Goal: Task Accomplishment & Management: Complete application form

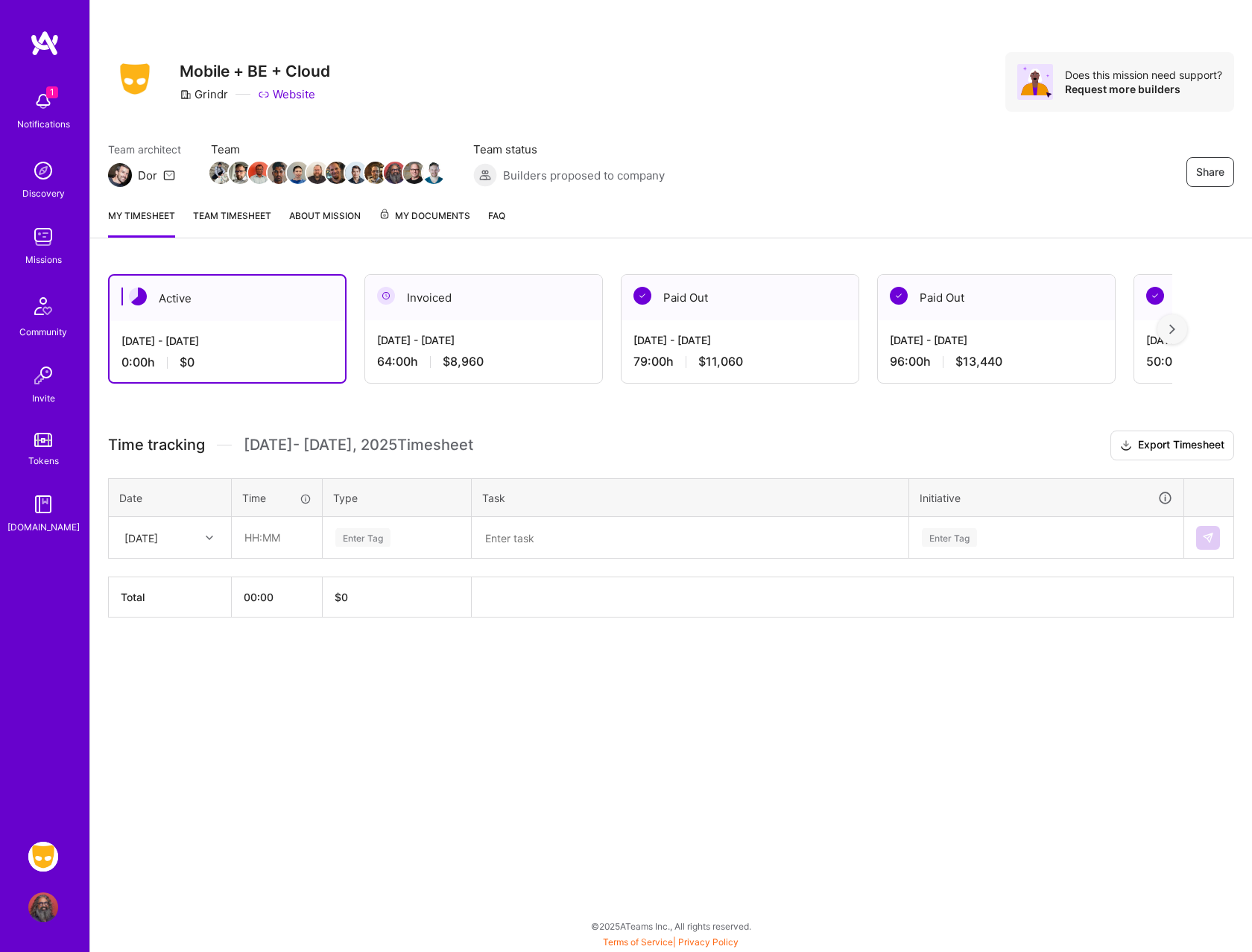
click at [184, 523] on div "[DATE]" at bounding box center [170, 538] width 121 height 39
click at [179, 603] on div "[DATE]" at bounding box center [170, 608] width 121 height 28
click at [255, 532] on input "text" at bounding box center [277, 538] width 89 height 39
type input "08:00"
type input "f"
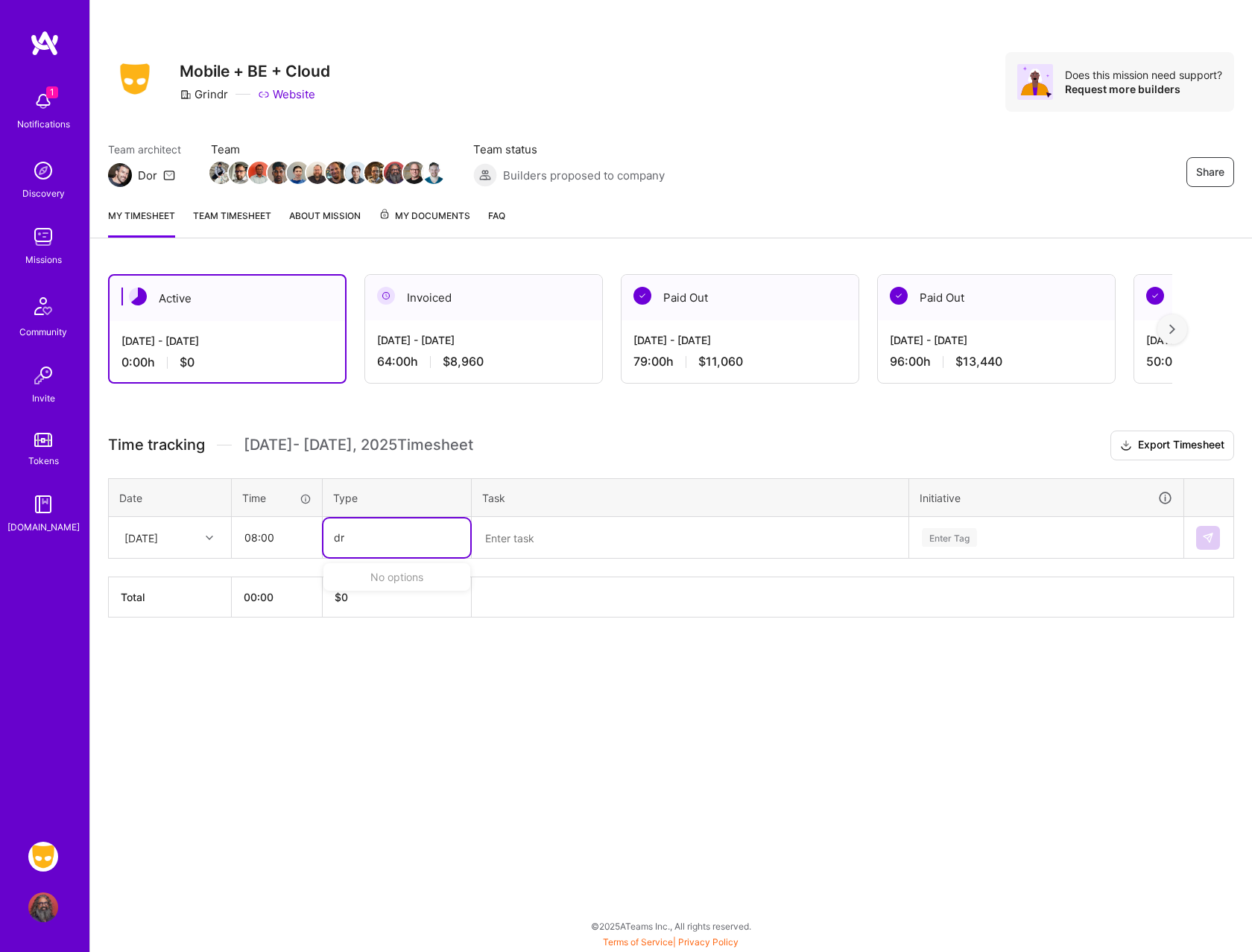
type input "d"
click at [348, 528] on div "Enter Tag" at bounding box center [363, 538] width 55 height 23
type input "engin"
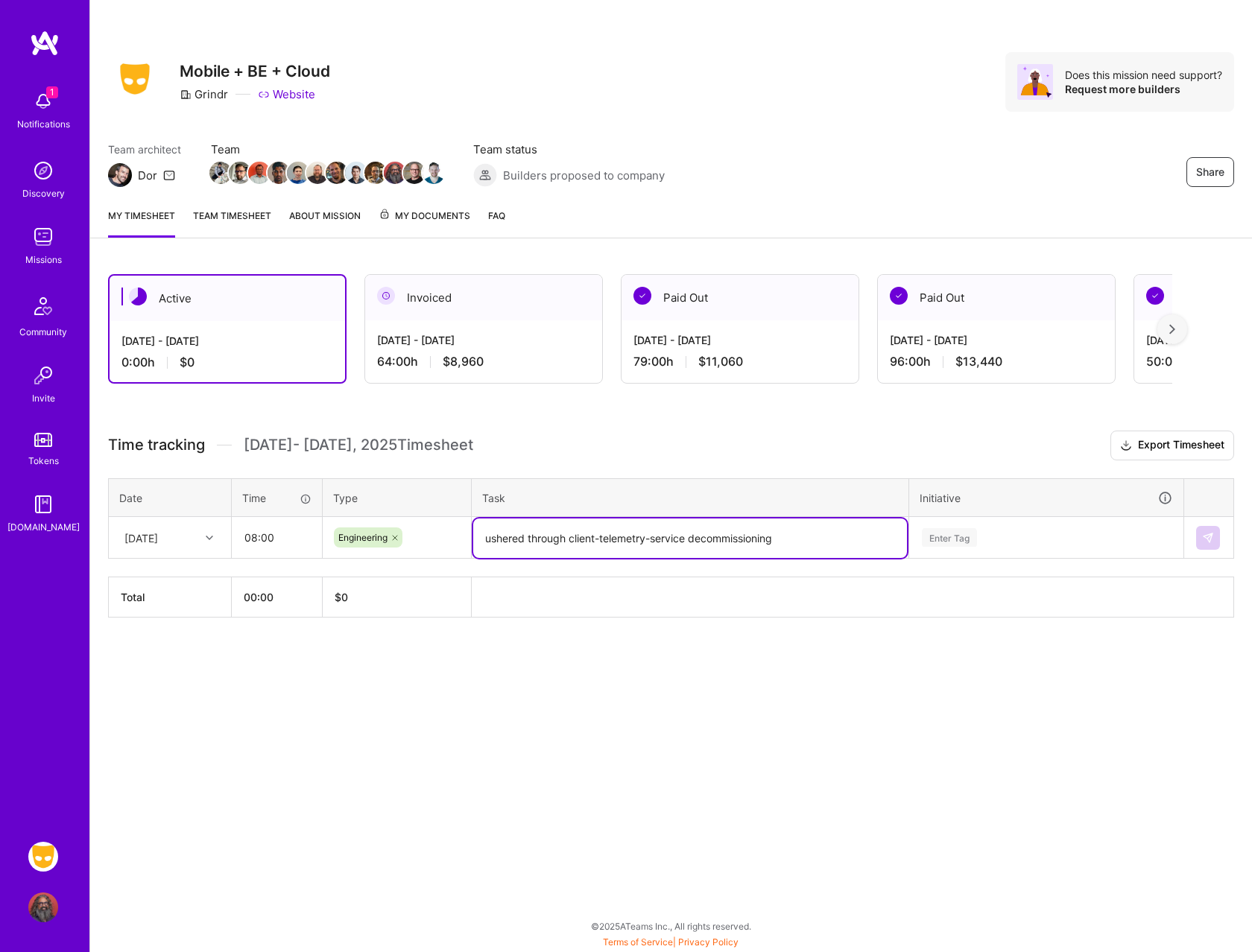
type textarea "ushered through client-telemetry-service decommissioning"
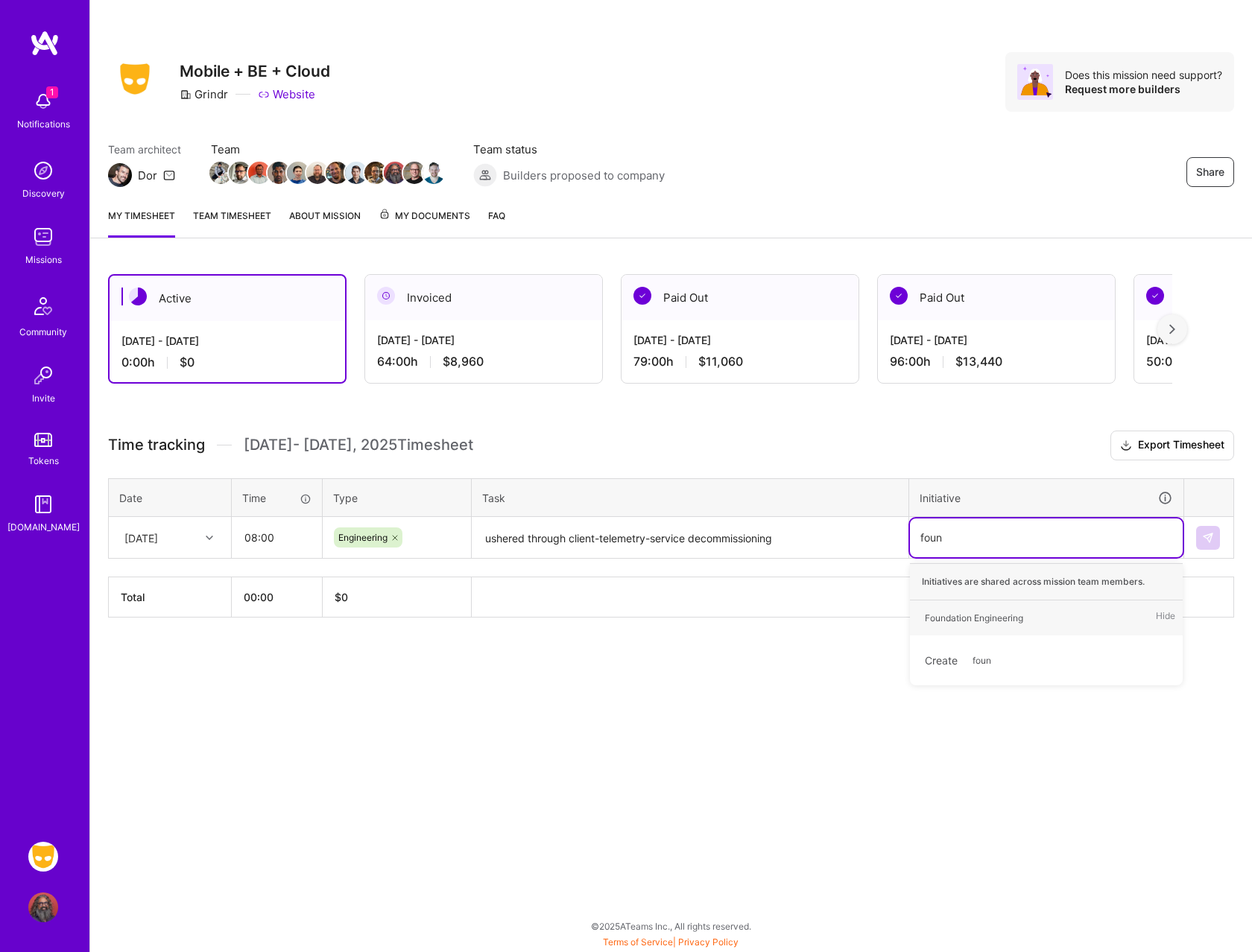
type input "found"
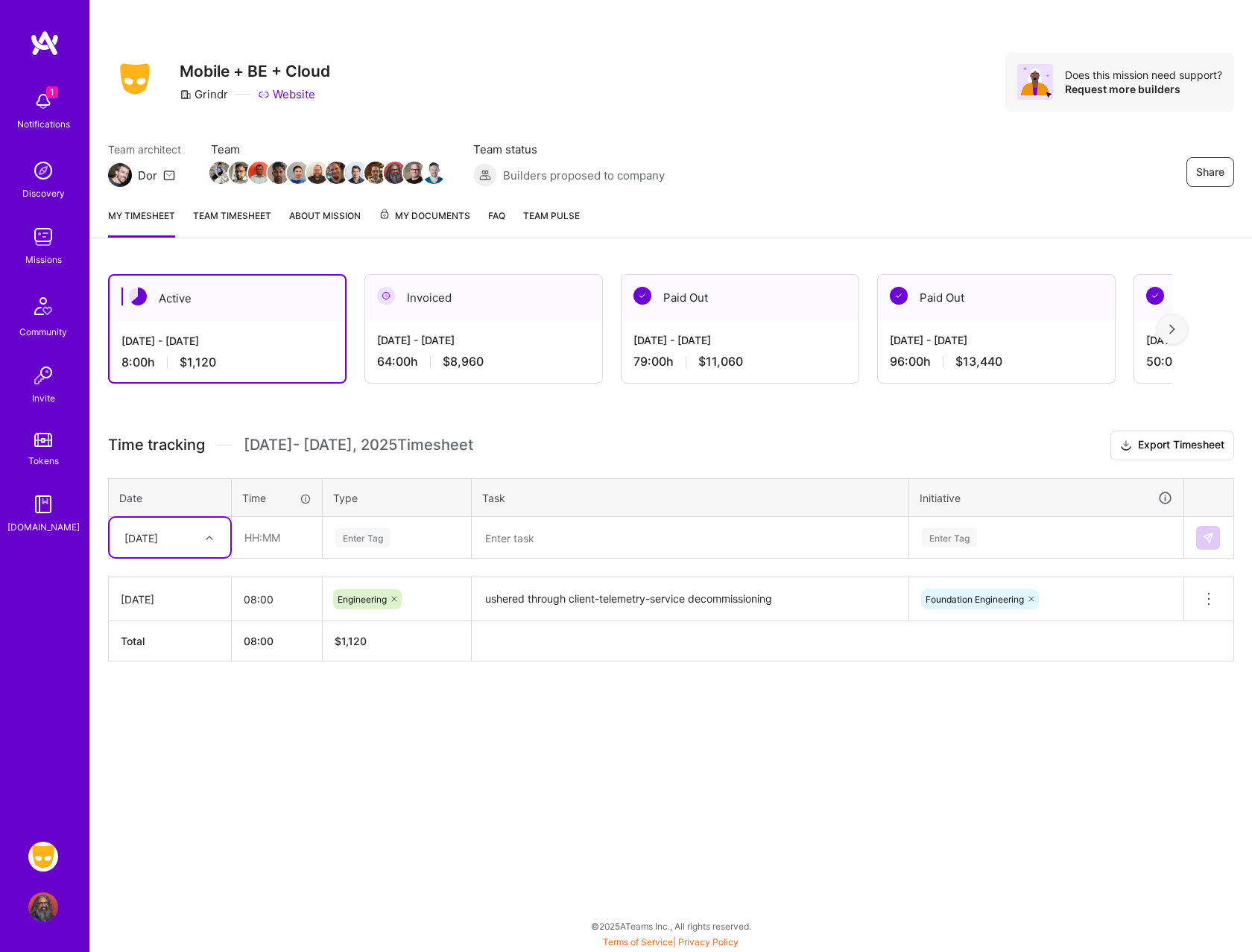
type input "3"
type input "08:00"
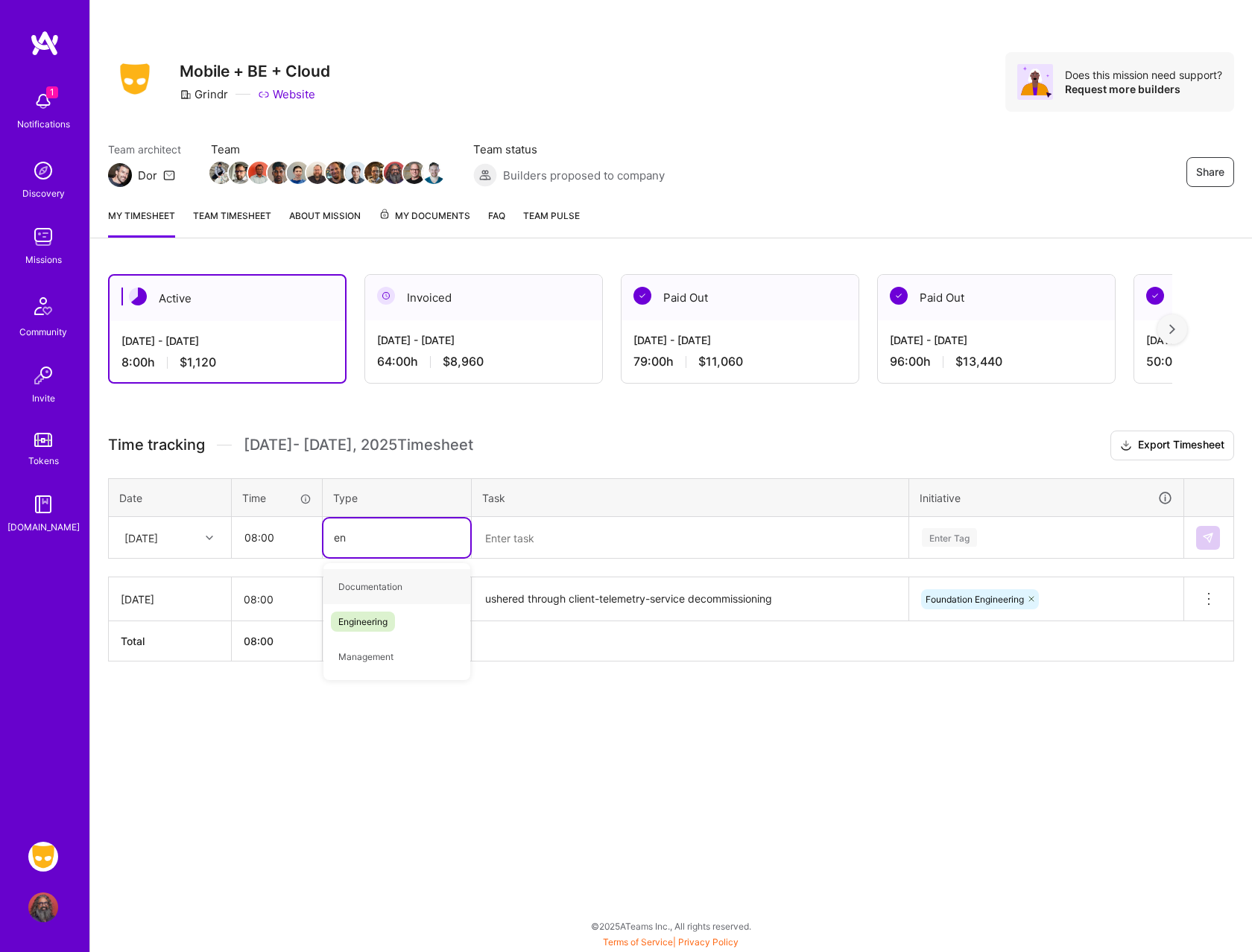
type input "eng"
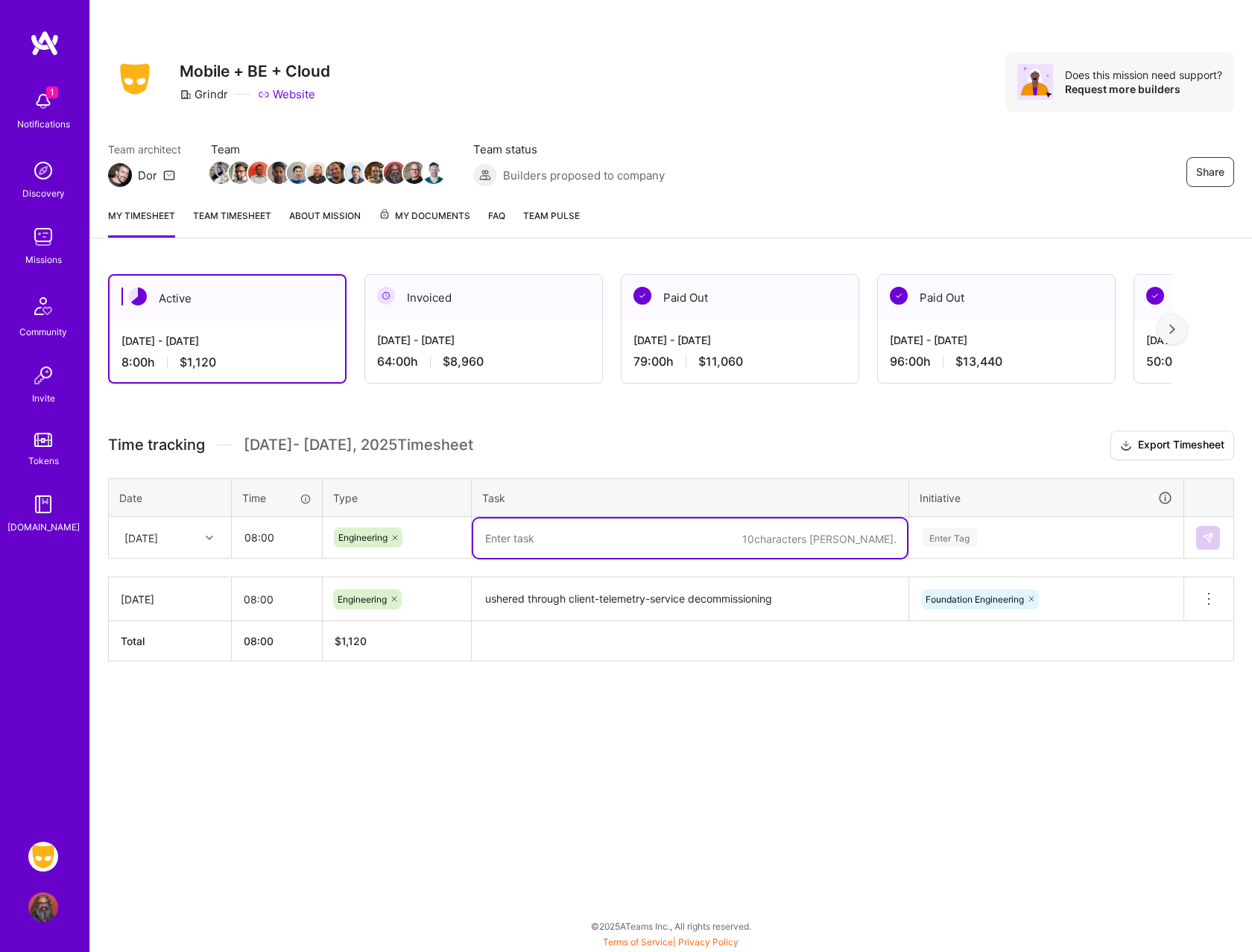
click at [508, 548] on textarea at bounding box center [690, 538] width 433 height 39
type textarea "initiated renovate"
click at [512, 328] on div "[DATE] - [DATE] 64:00 h $8,960" at bounding box center [483, 351] width 237 height 61
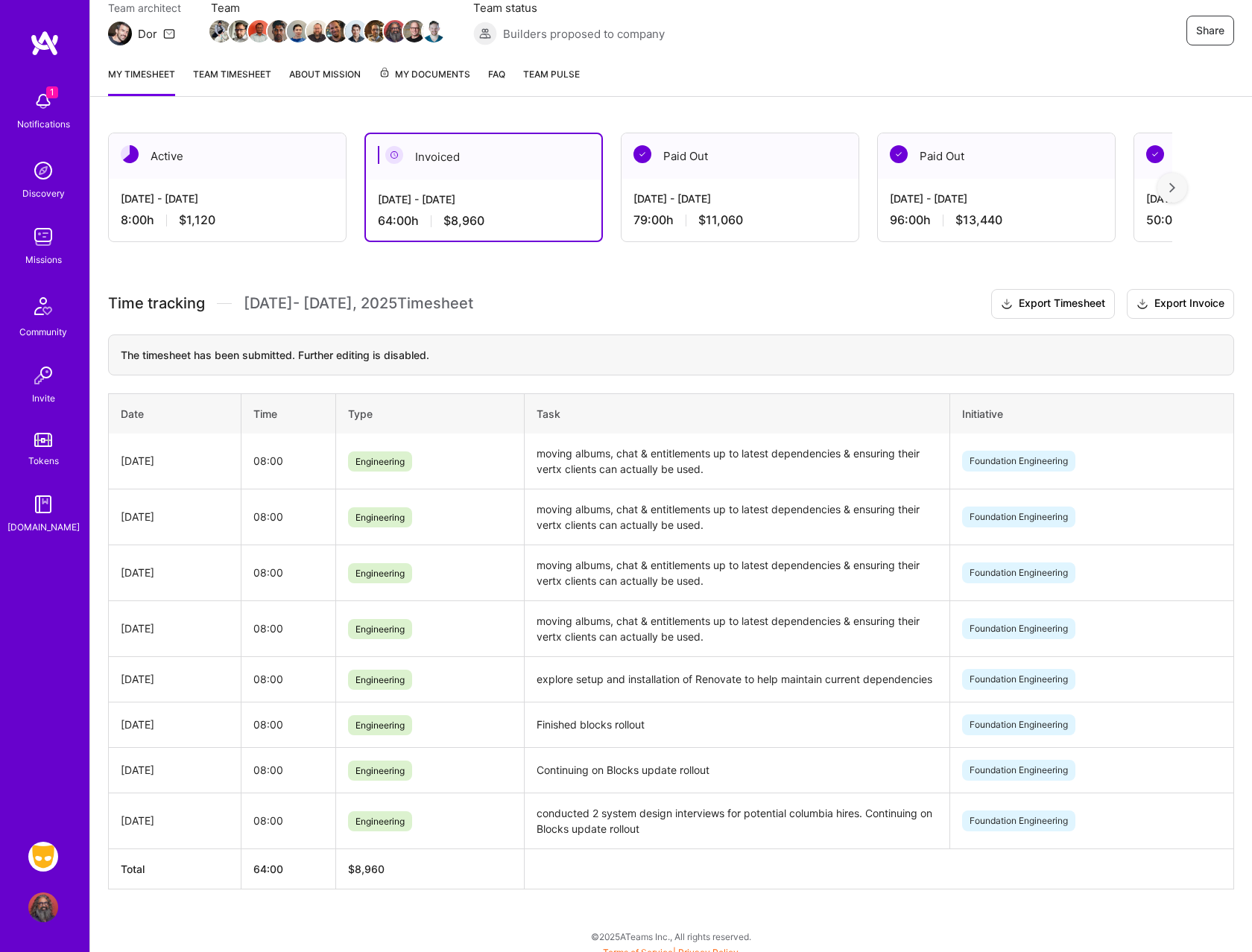
scroll to position [151, 0]
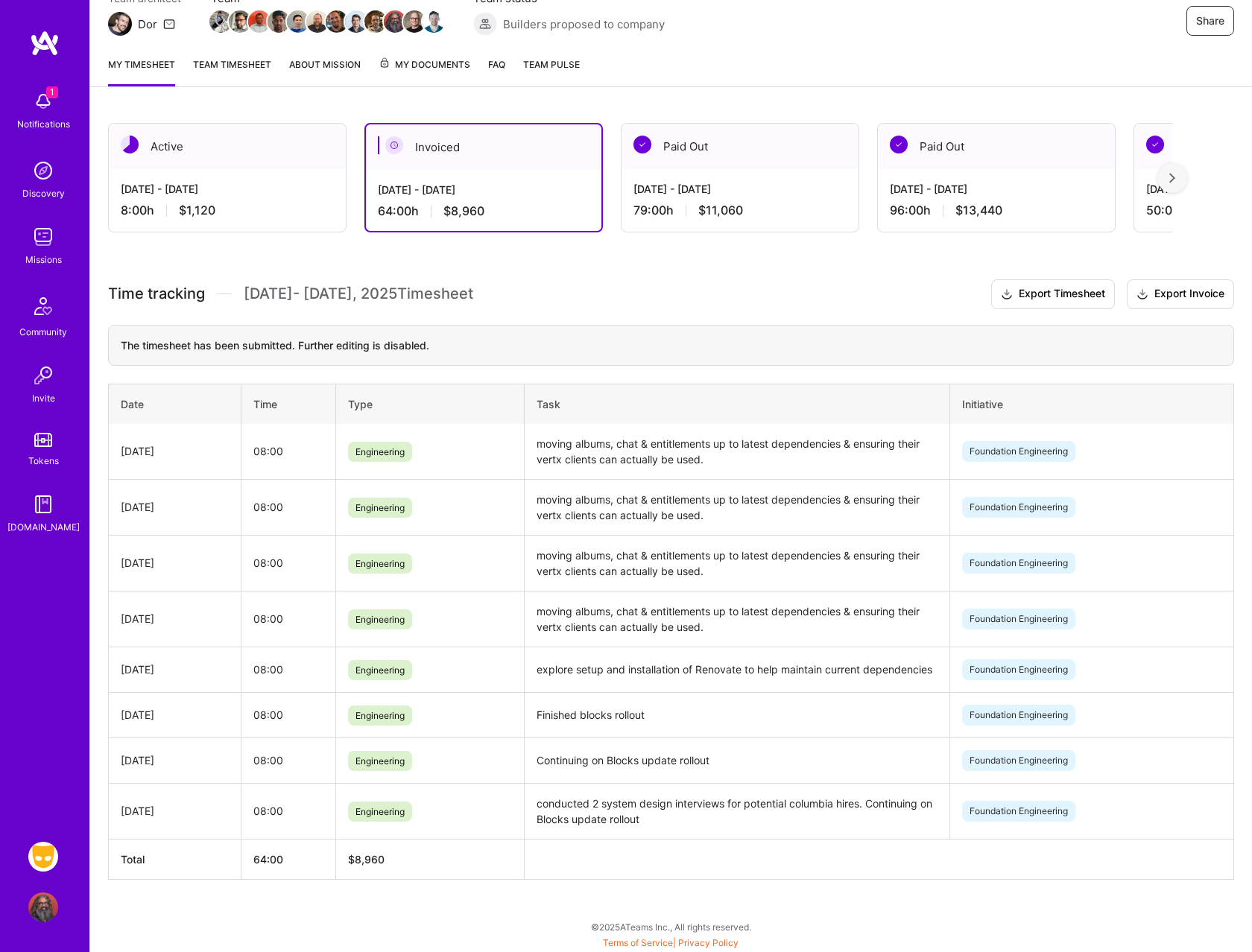
click at [202, 170] on div "[DATE] - [DATE] 8:00 h $1,120" at bounding box center [227, 199] width 237 height 61
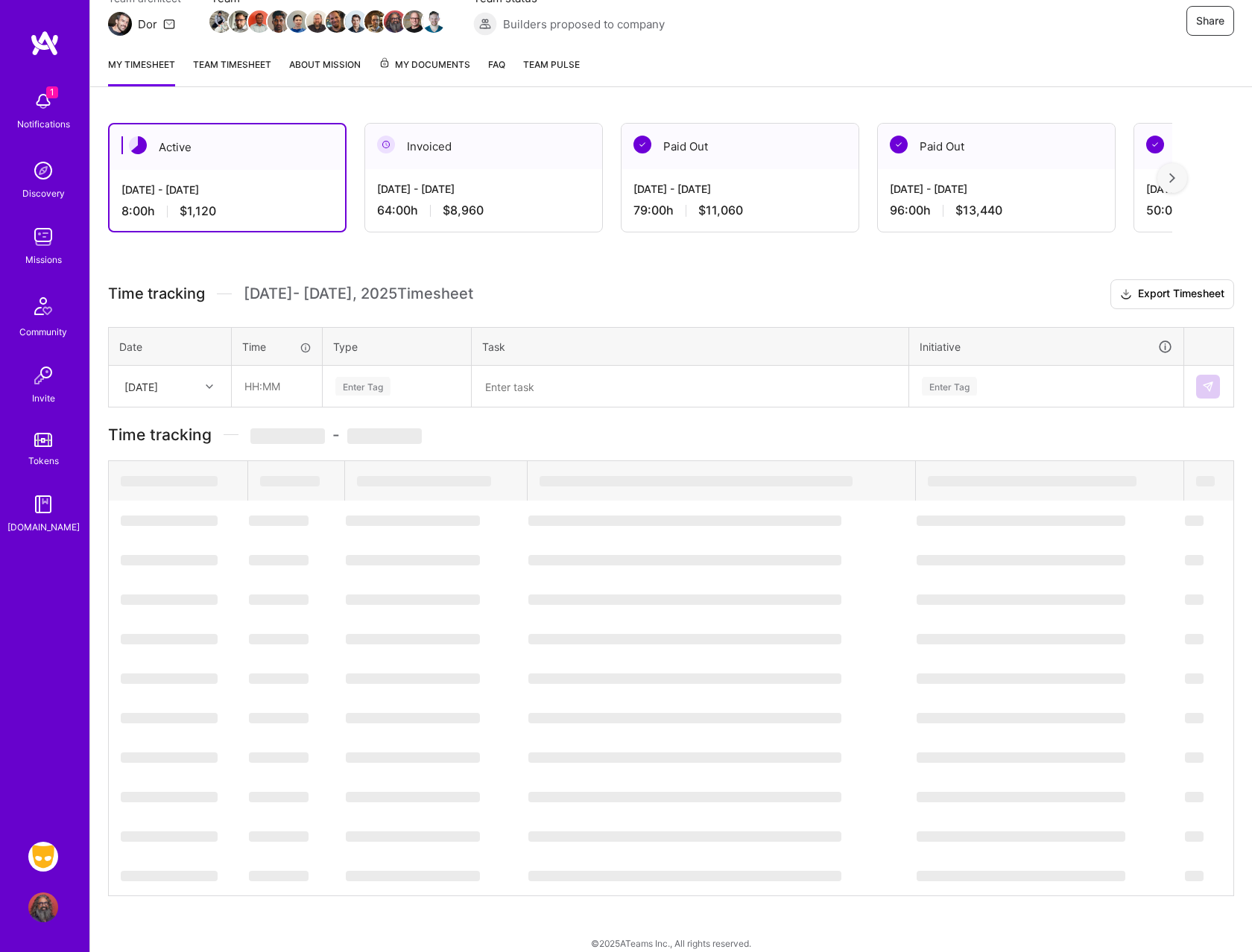
scroll to position [0, 0]
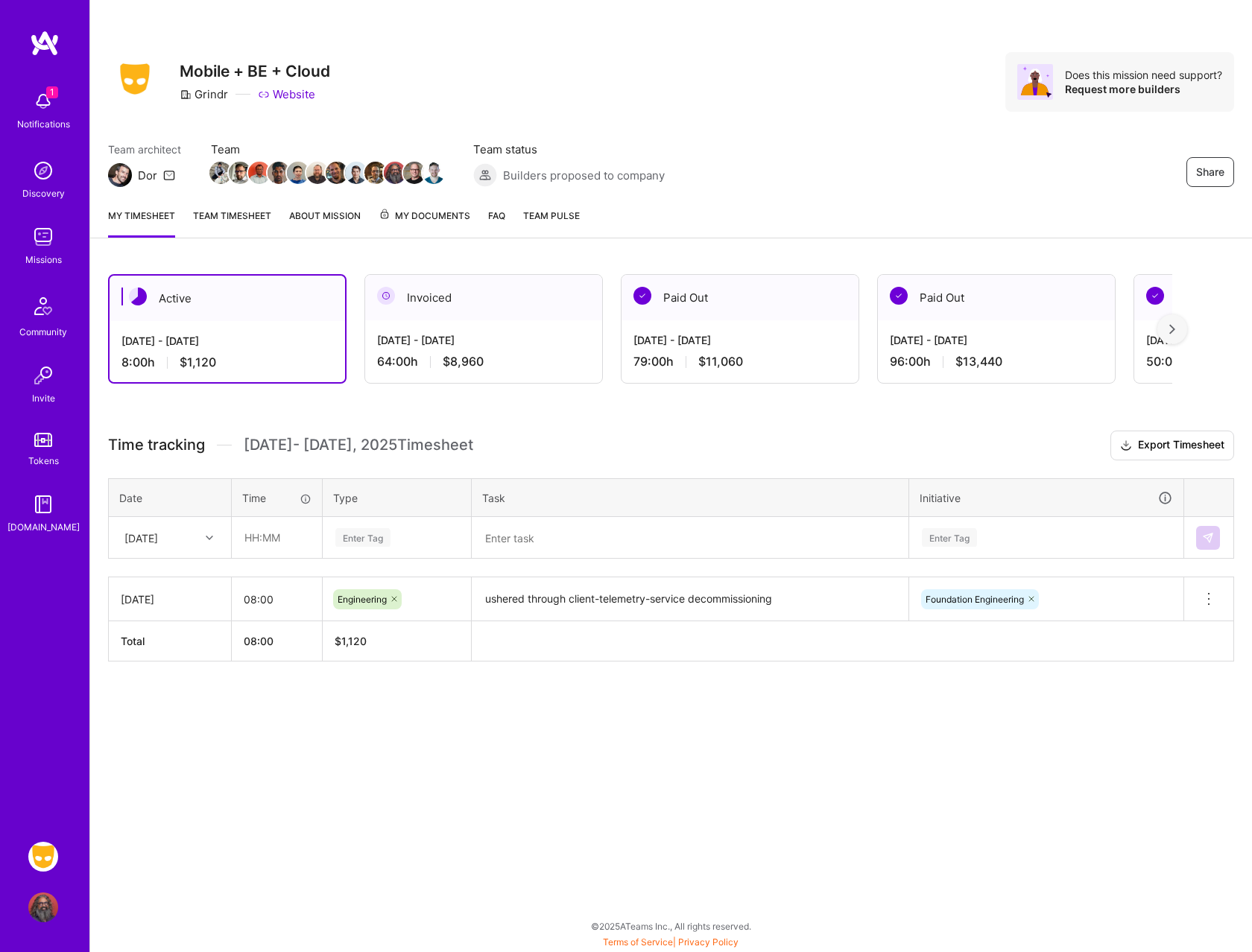
click at [583, 533] on textarea at bounding box center [690, 538] width 433 height 38
type input "3"
type input "08:00"
type input "eng"
type textarea "initiated renovate installation discussions"
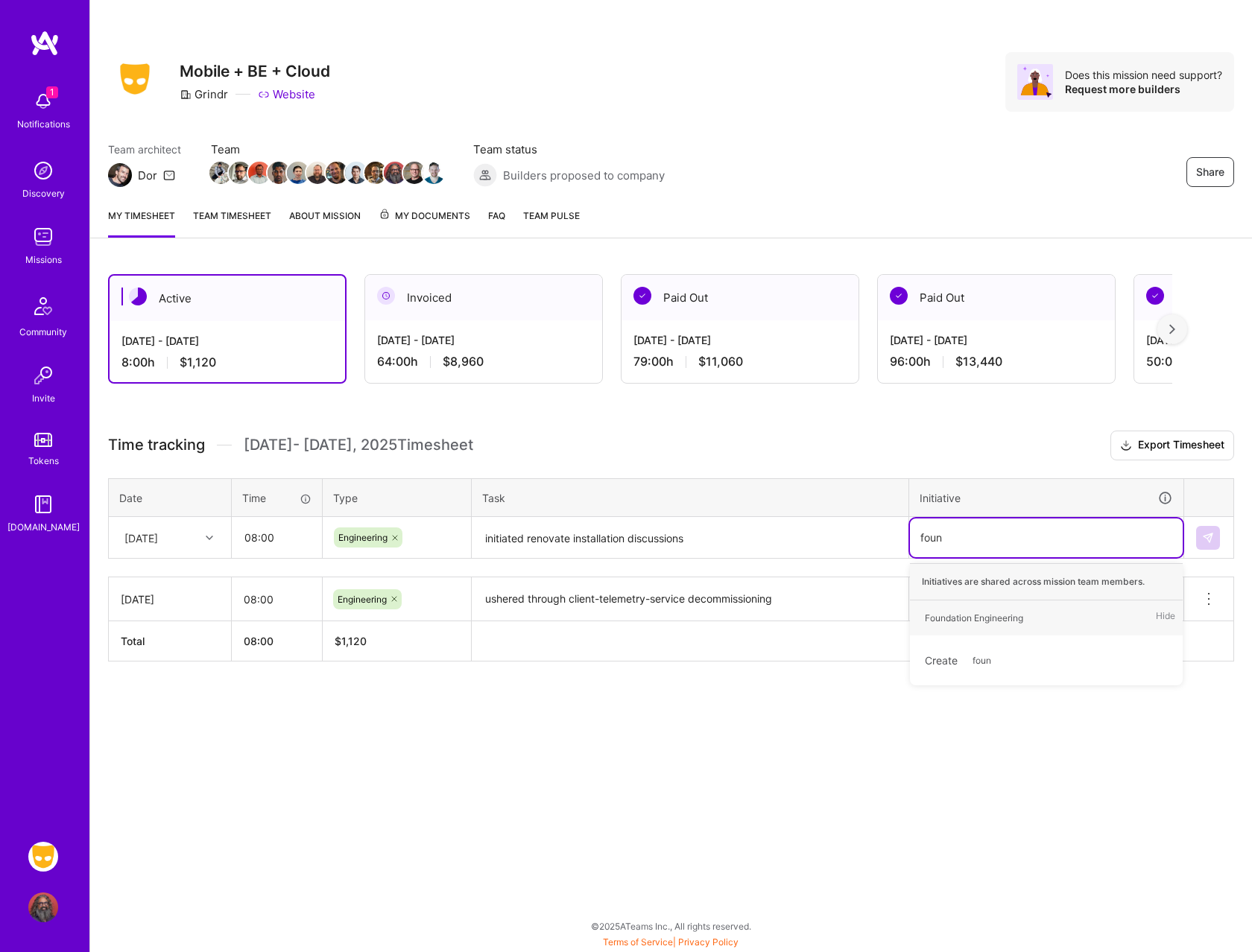
type input "found"
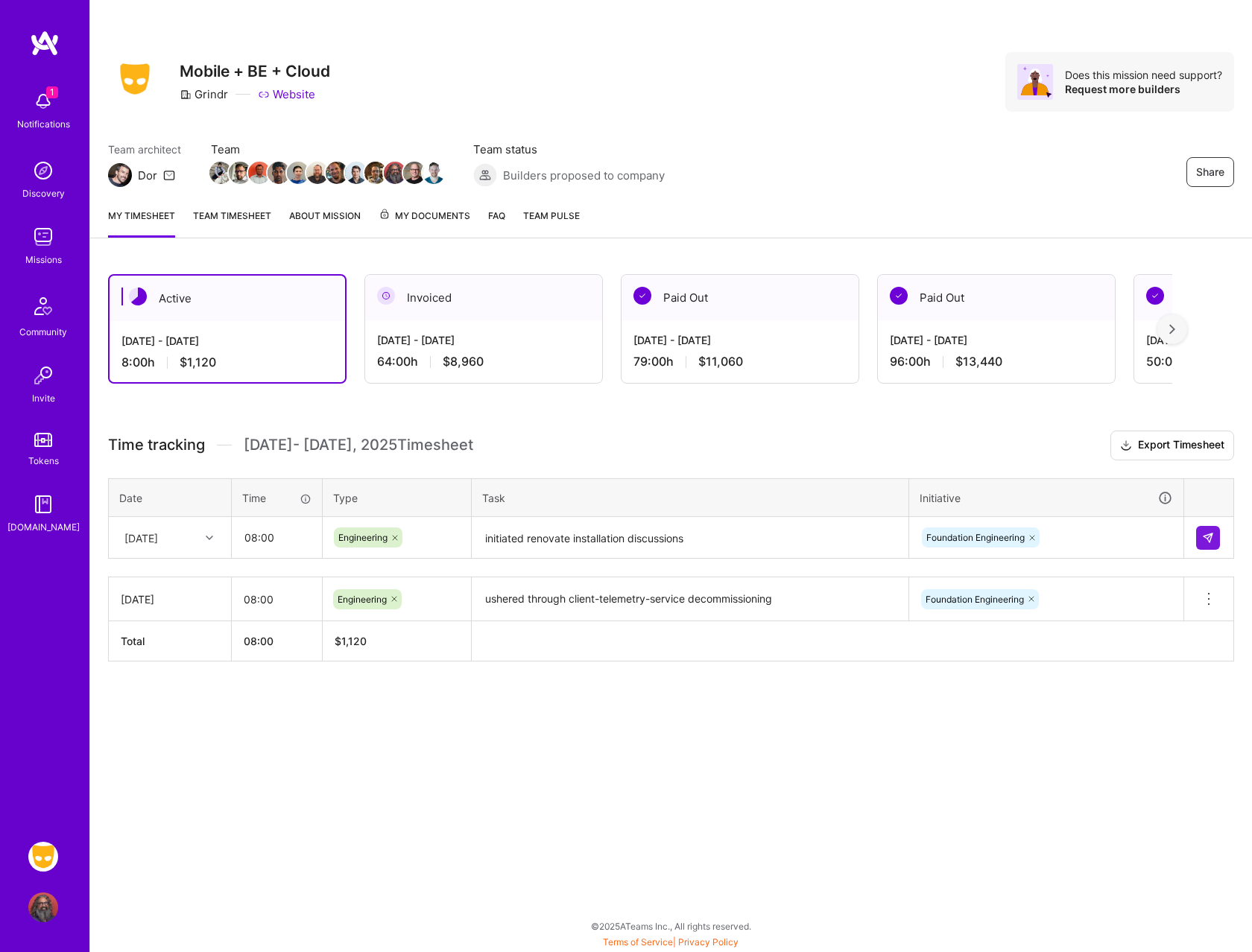
click at [686, 535] on textarea "initiated renovate installation discussions" at bounding box center [690, 538] width 433 height 39
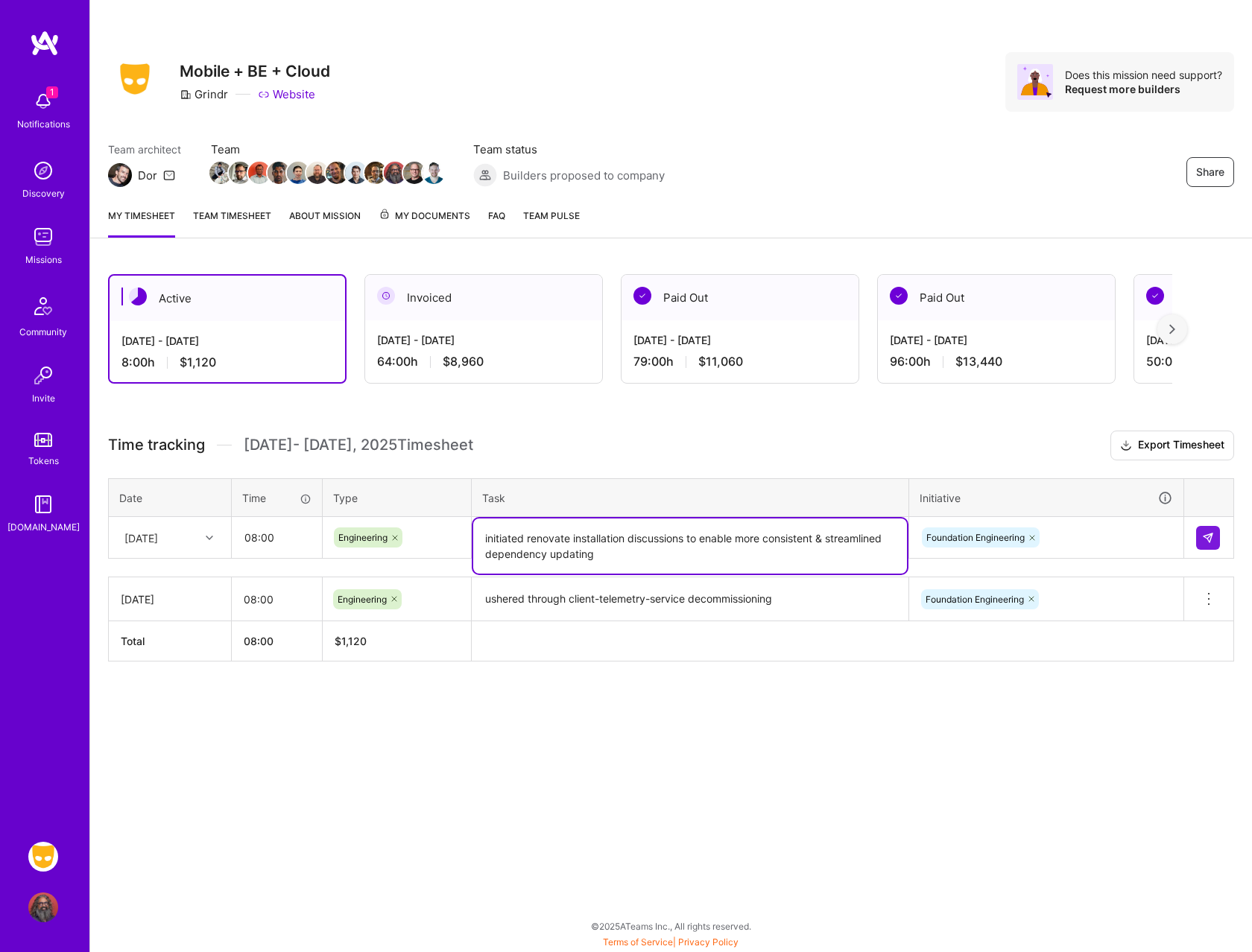
type textarea "initiated renovate installation discussions to enable more consistent & streaml…"
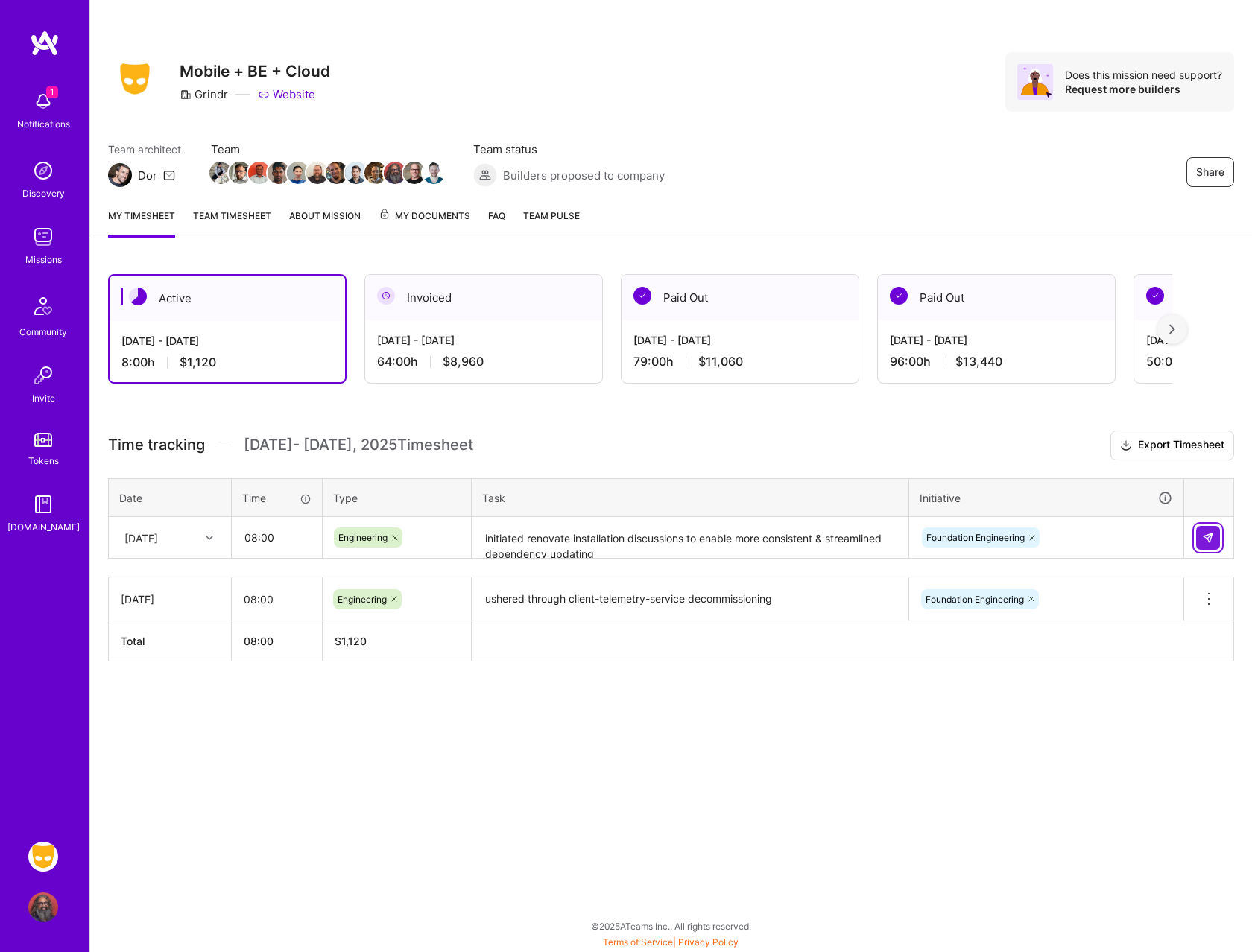
click at [1205, 535] on img at bounding box center [1208, 538] width 12 height 12
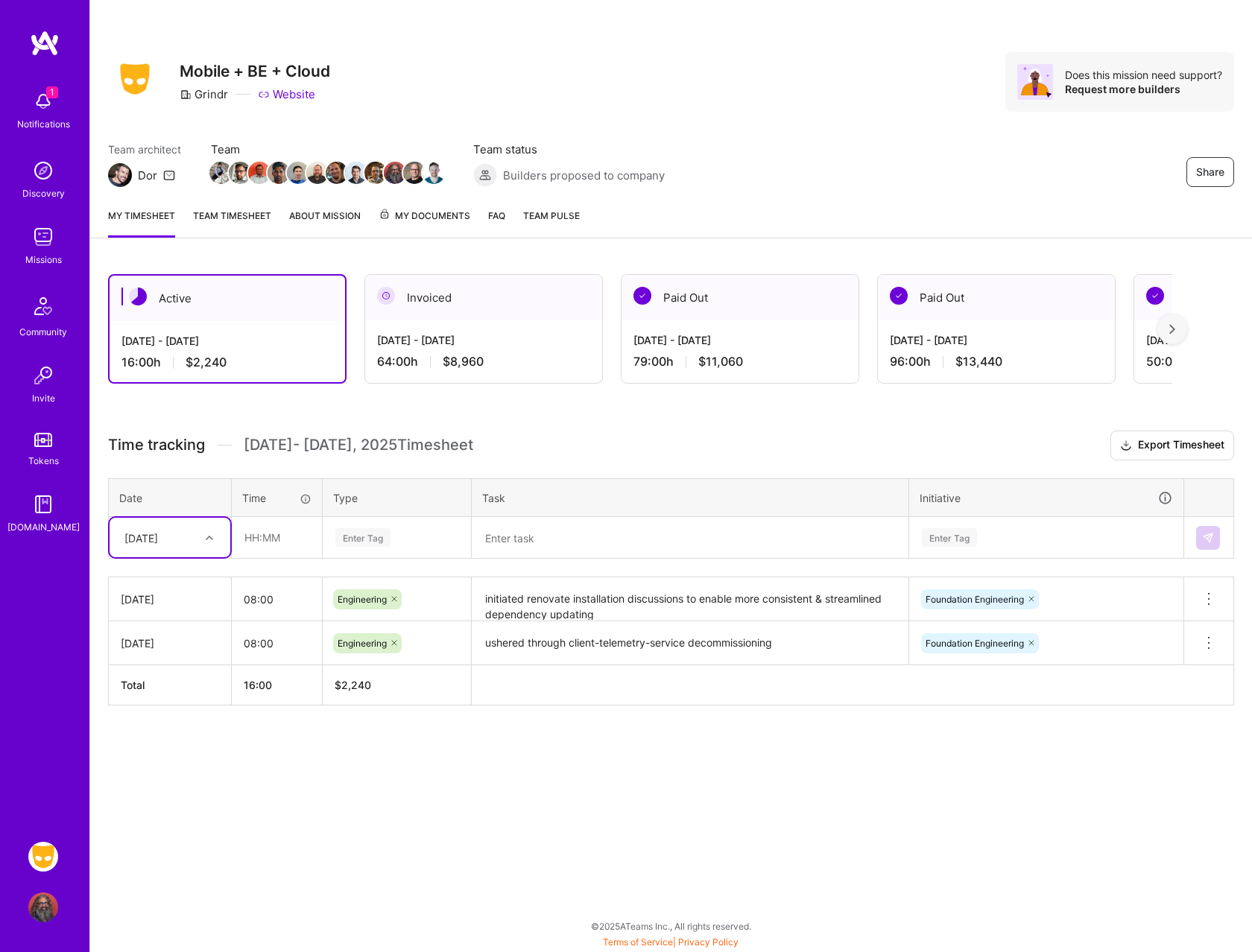
type input "4"
type input "08:00"
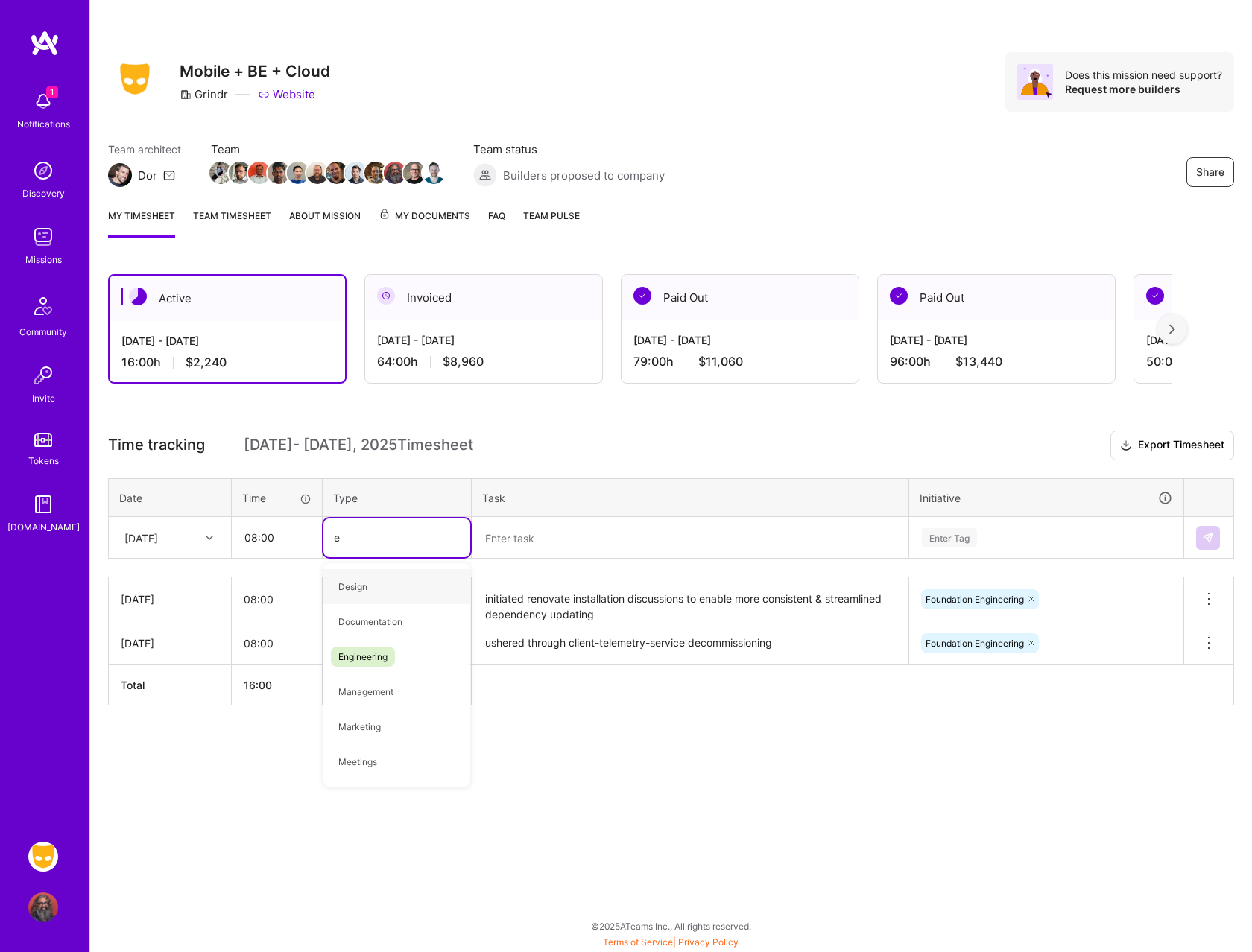
type input "eng"
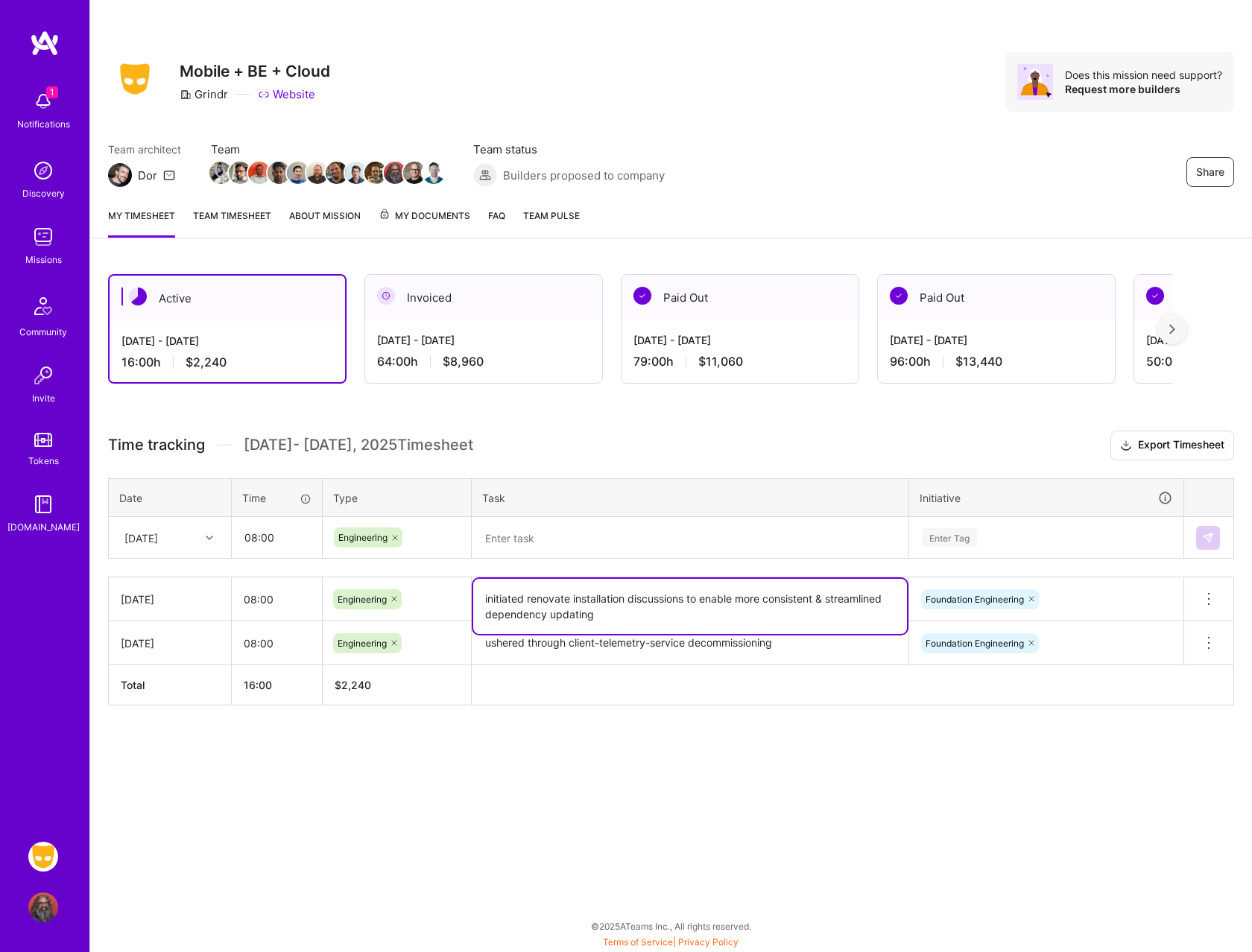
click at [534, 595] on textarea "initiated renovate installation discussions to enable more consistent & streaml…" at bounding box center [690, 606] width 433 height 55
type textarea "initiated Renovate installation discussions to enable more consistent & streaml…"
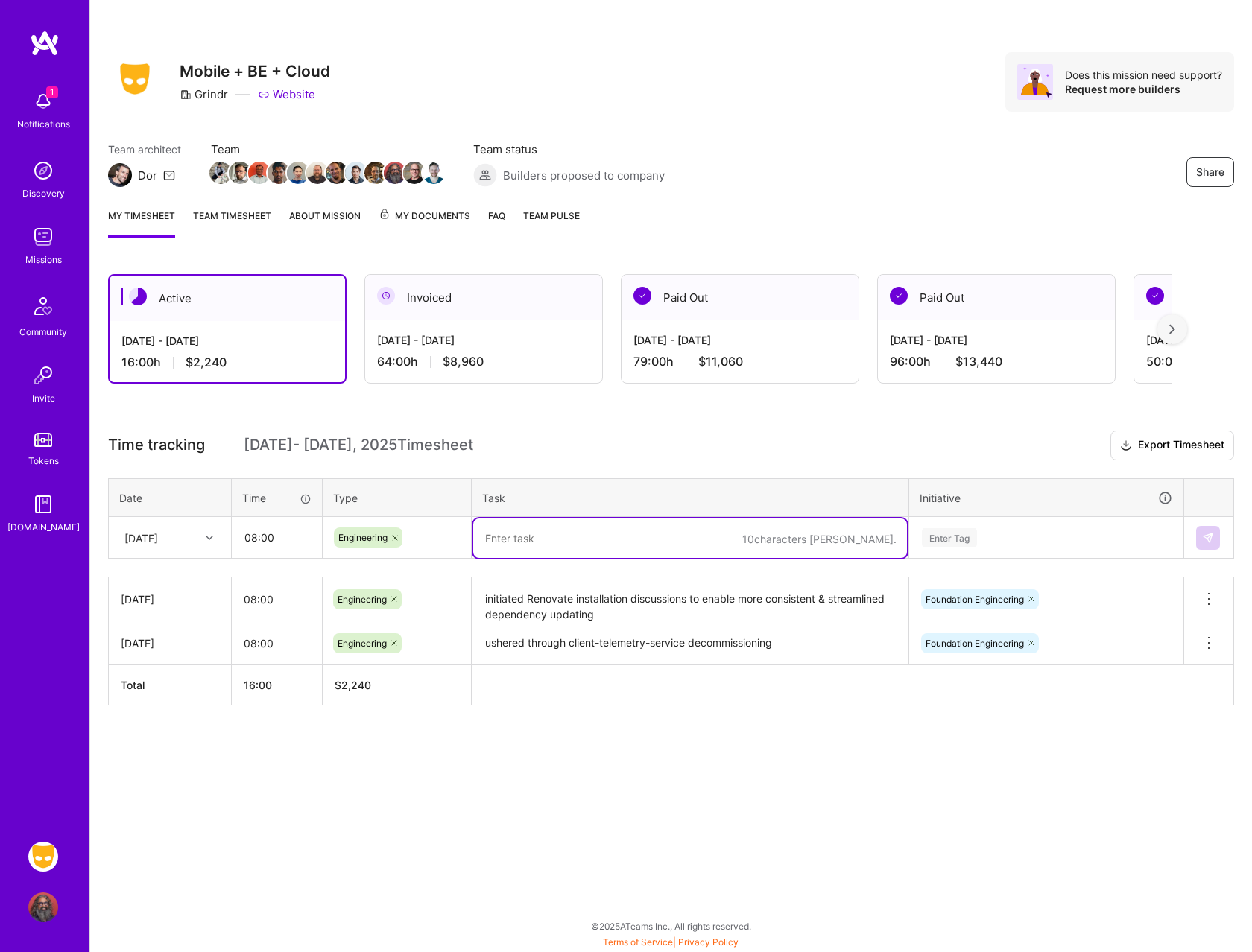
click at [553, 547] on textarea at bounding box center [690, 538] width 433 height 39
type textarea "resolving dependency issues among albums-service, metadata & feed"
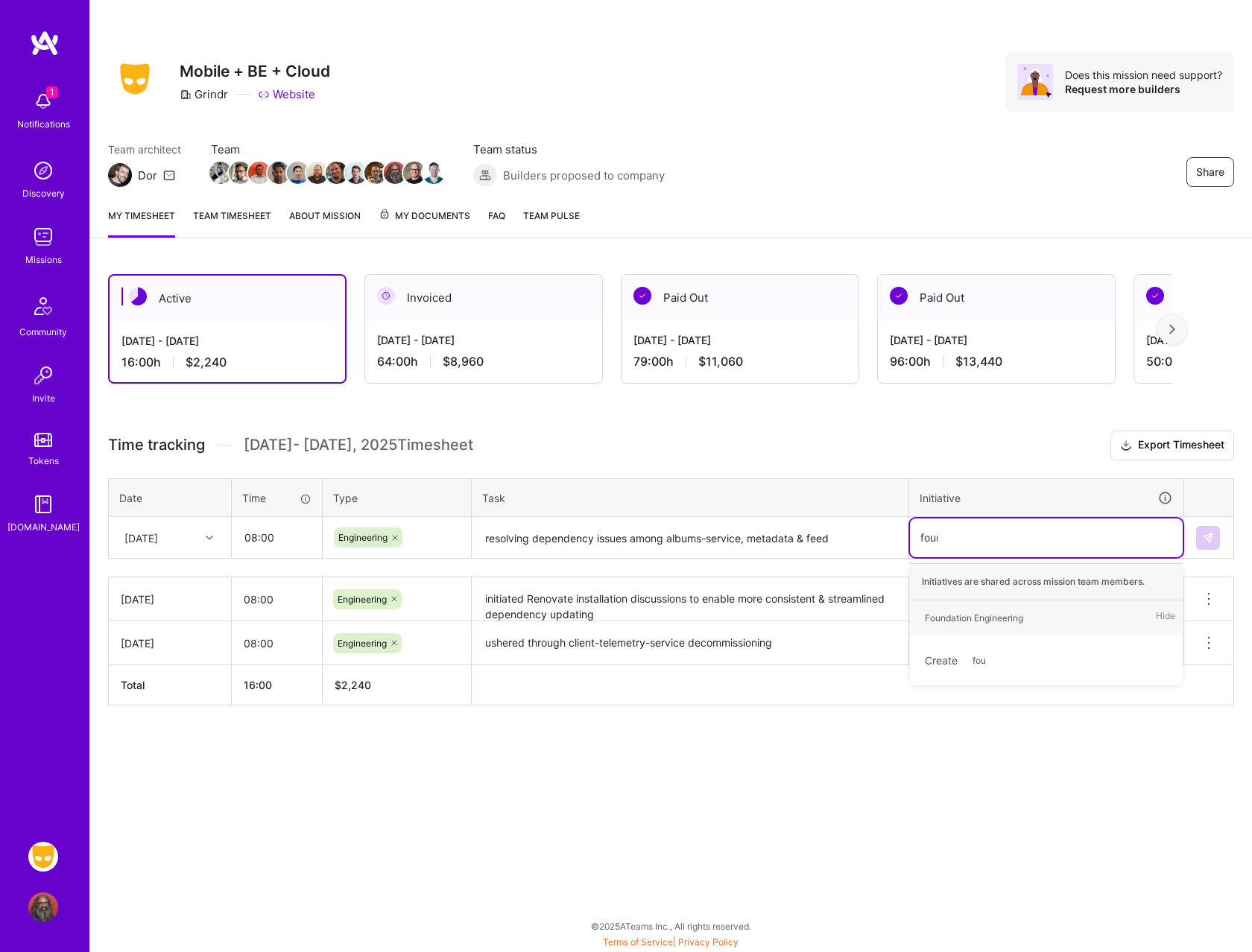
type input "found"
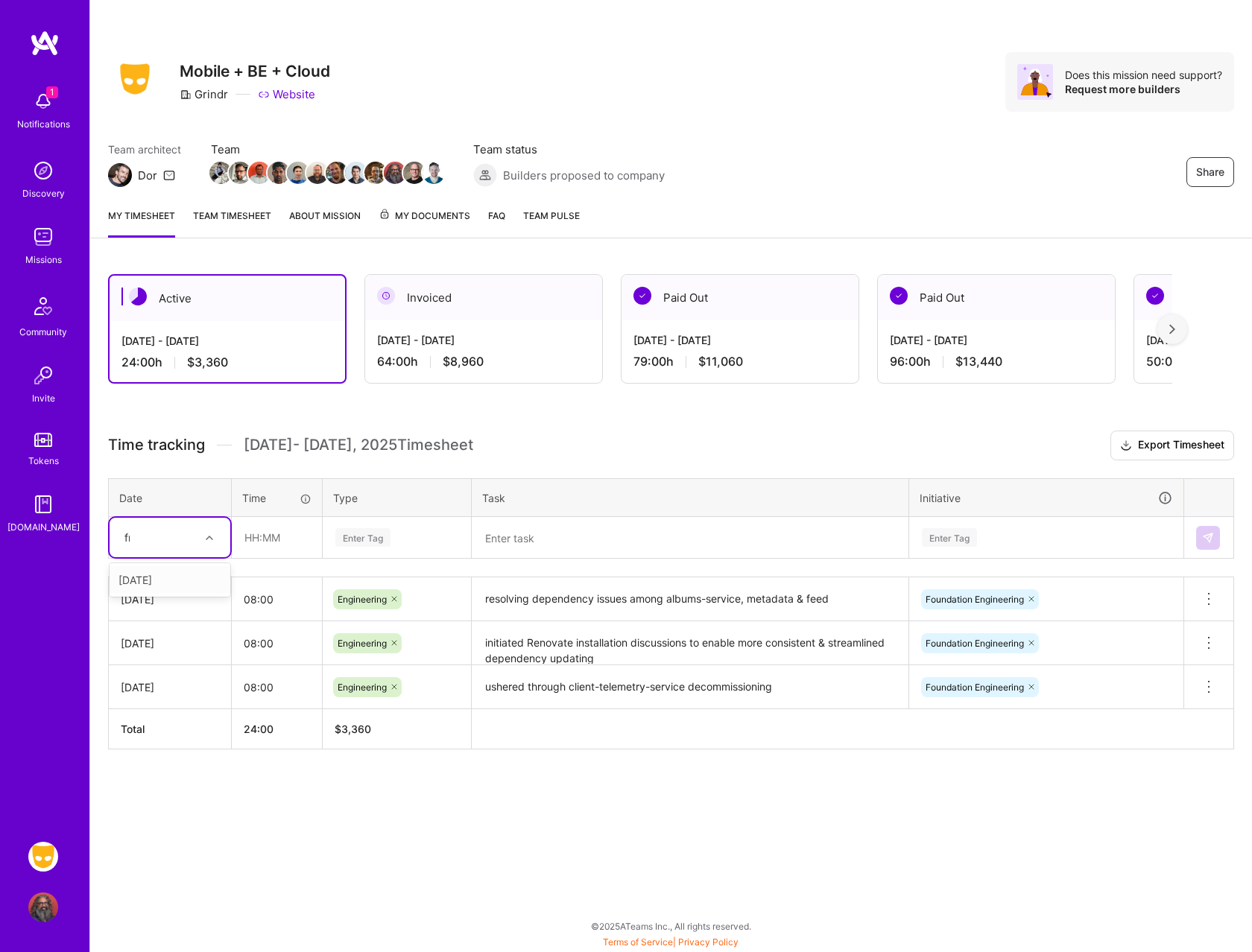
type input "fri"
type input "08:00"
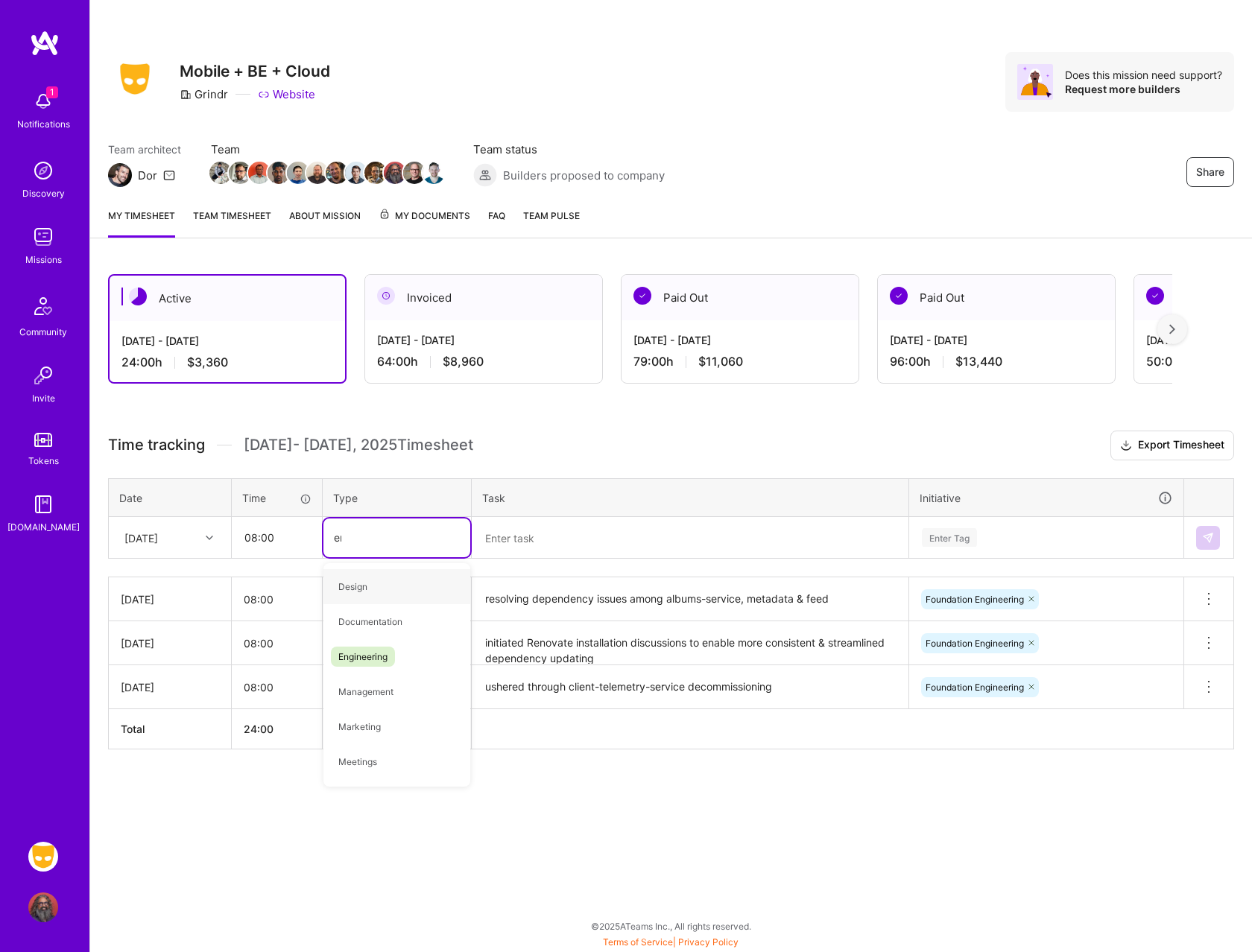
type input "eng"
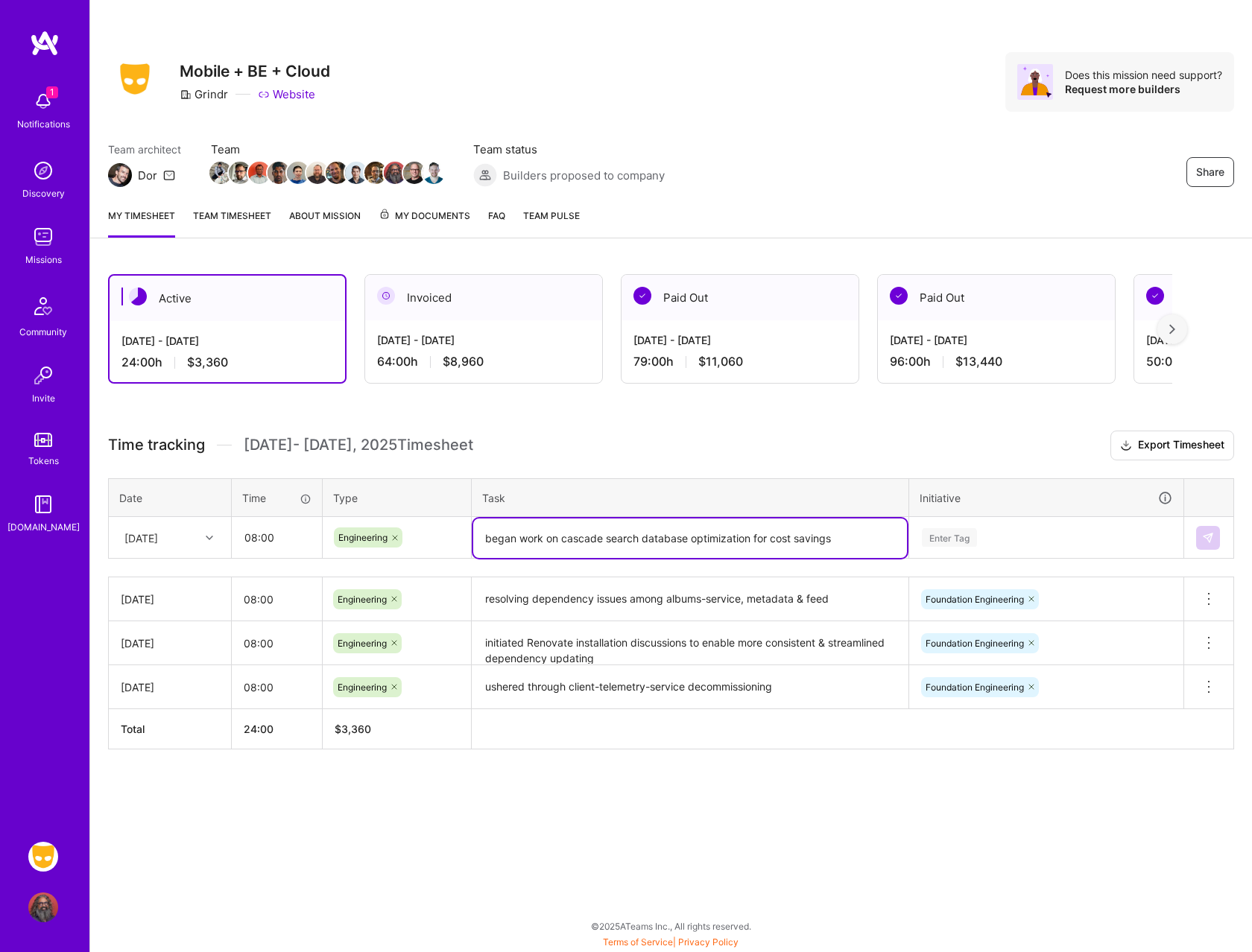
type textarea "began work on cascade search database optimization for cost savings"
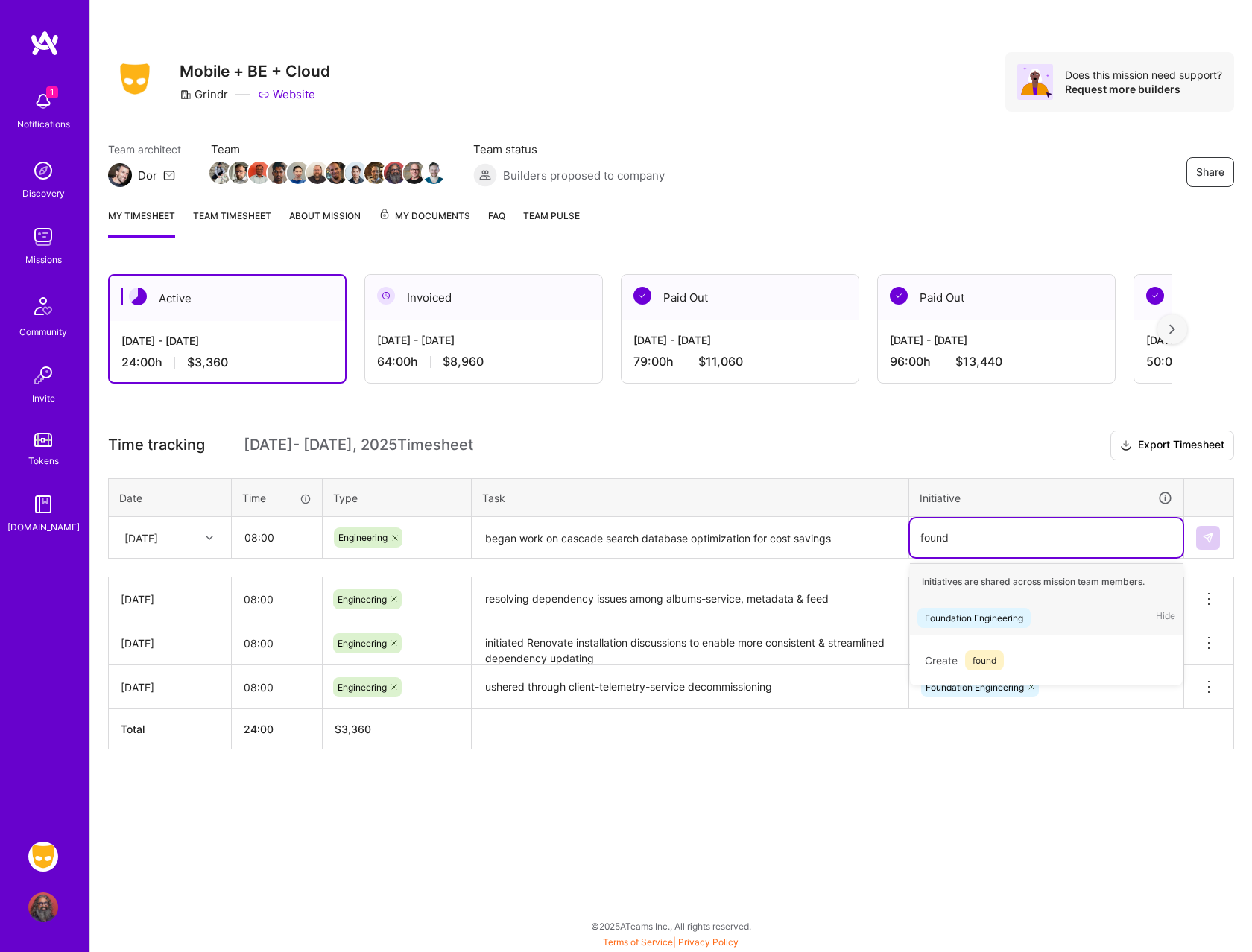
type input "found"
type input "fou"
